Goal: Information Seeking & Learning: Learn about a topic

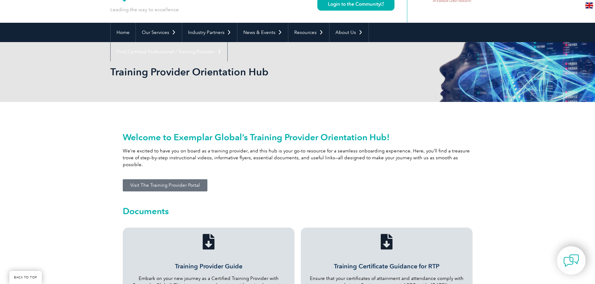
scroll to position [62, 0]
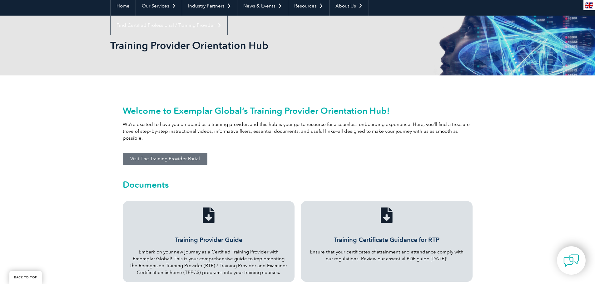
click at [160, 157] on span "Visit The Training Provider Portal" at bounding box center [165, 159] width 70 height 5
click at [156, 157] on span "Visit The Training Provider Portal" at bounding box center [165, 159] width 70 height 5
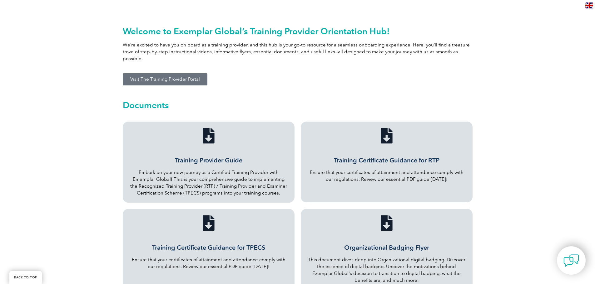
scroll to position [156, 0]
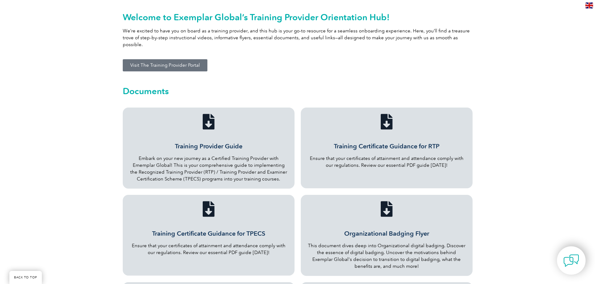
click at [407, 143] on link "Training Certificate Guidance for RTP" at bounding box center [387, 146] width 106 height 7
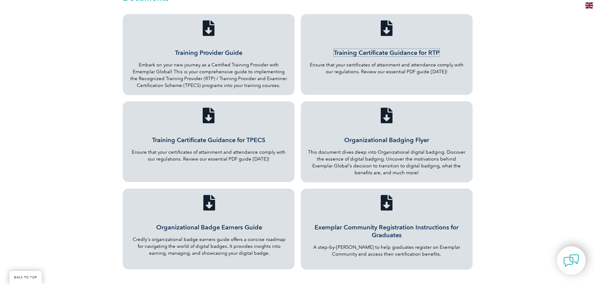
scroll to position [281, 0]
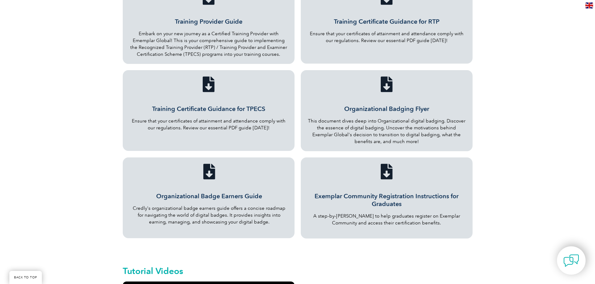
click at [248, 193] on link "Organizational Badge Earners Guide" at bounding box center [209, 196] width 106 height 7
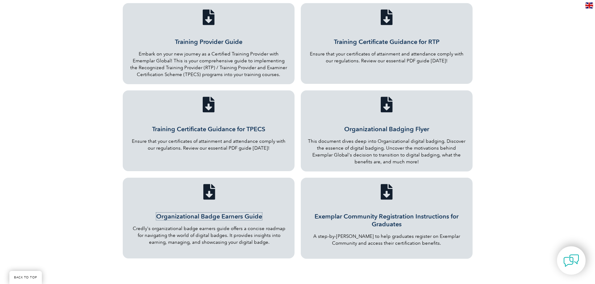
scroll to position [250, 0]
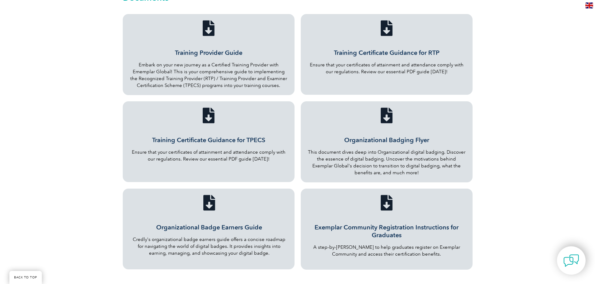
click at [414, 49] on link "Training Certificate Guidance for RTP" at bounding box center [387, 52] width 106 height 7
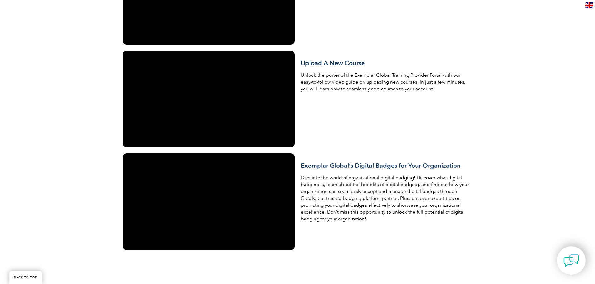
scroll to position [718, 0]
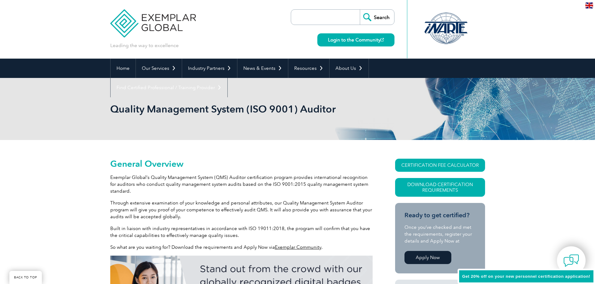
scroll to position [94, 0]
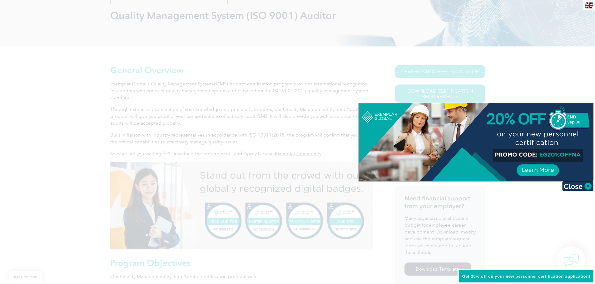
click at [543, 53] on div at bounding box center [297, 142] width 595 height 284
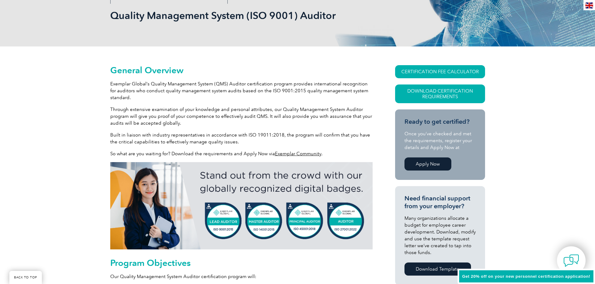
click at [433, 166] on link "Apply Now" at bounding box center [427, 164] width 47 height 13
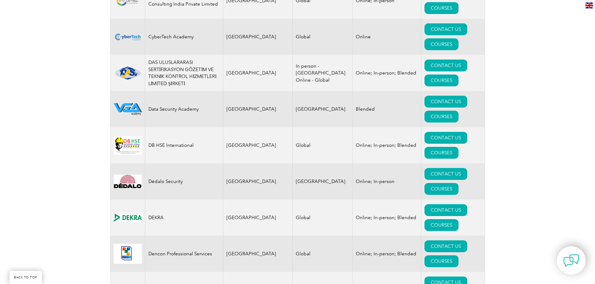
scroll to position [2528, 0]
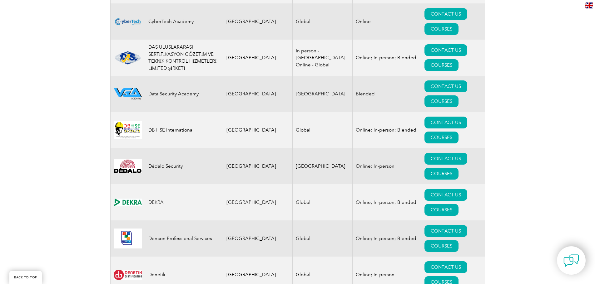
drag, startPoint x: 151, startPoint y: 79, endPoint x: 242, endPoint y: 81, distance: 90.9
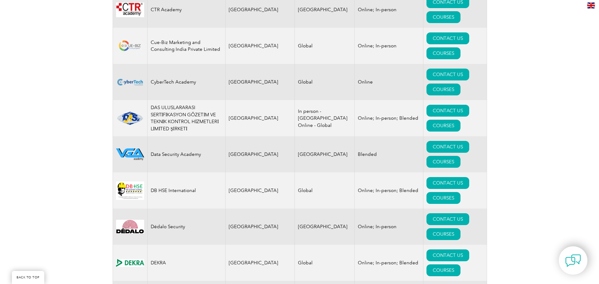
scroll to position [2466, 0]
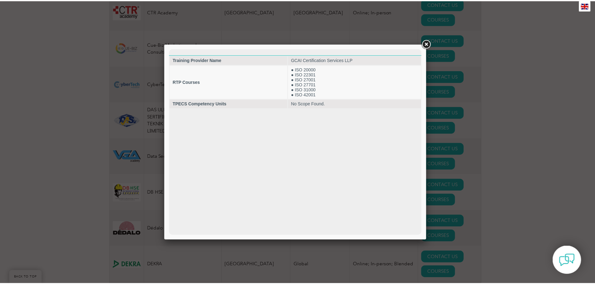
scroll to position [0, 0]
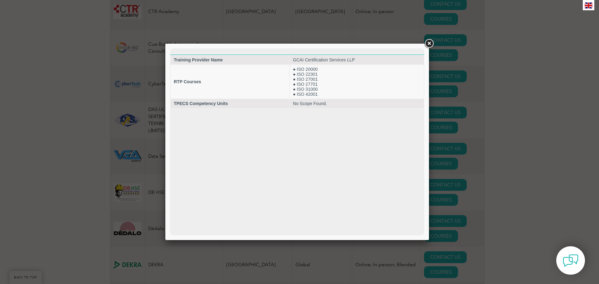
click at [430, 43] on link at bounding box center [429, 43] width 11 height 11
